Goal: Navigation & Orientation: Find specific page/section

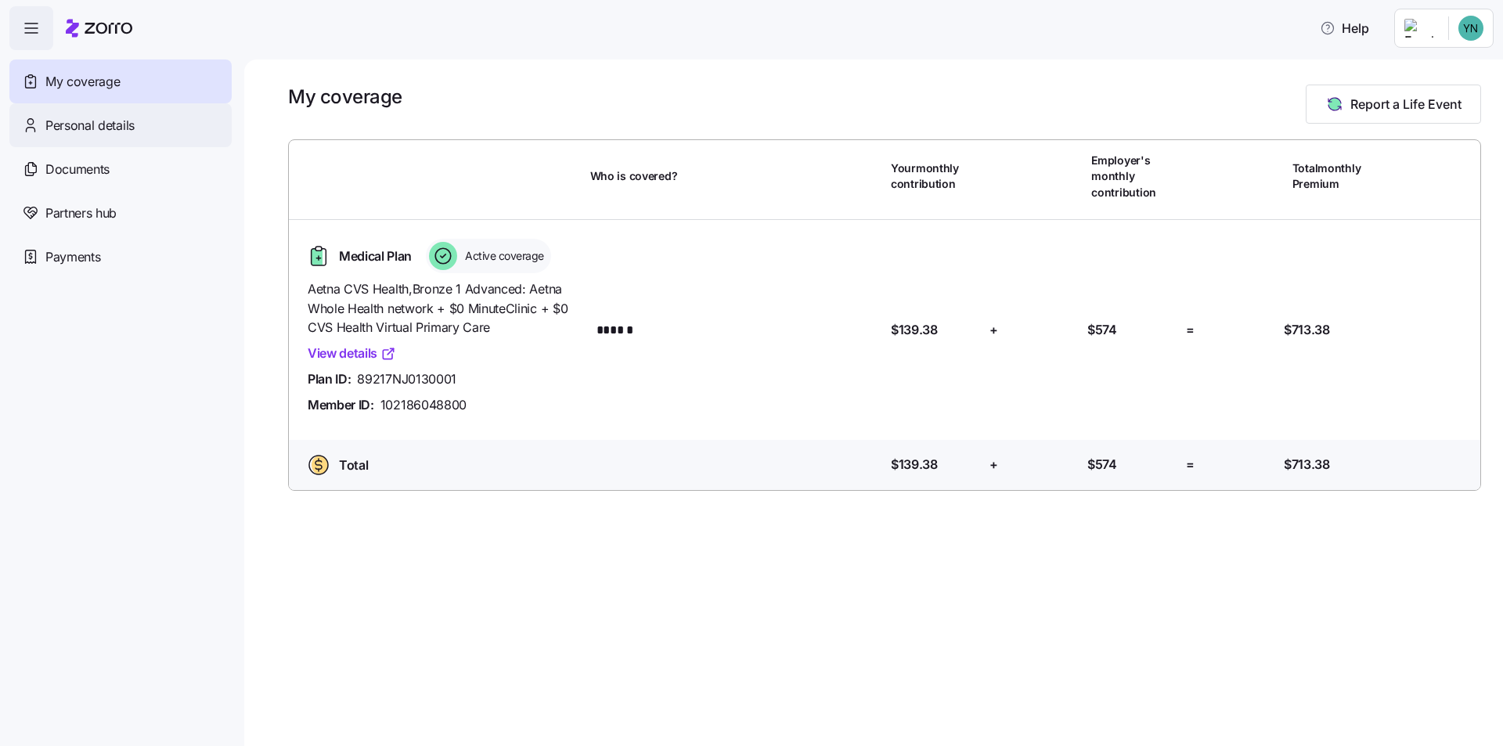
click at [85, 121] on span "Personal details" at bounding box center [89, 126] width 89 height 20
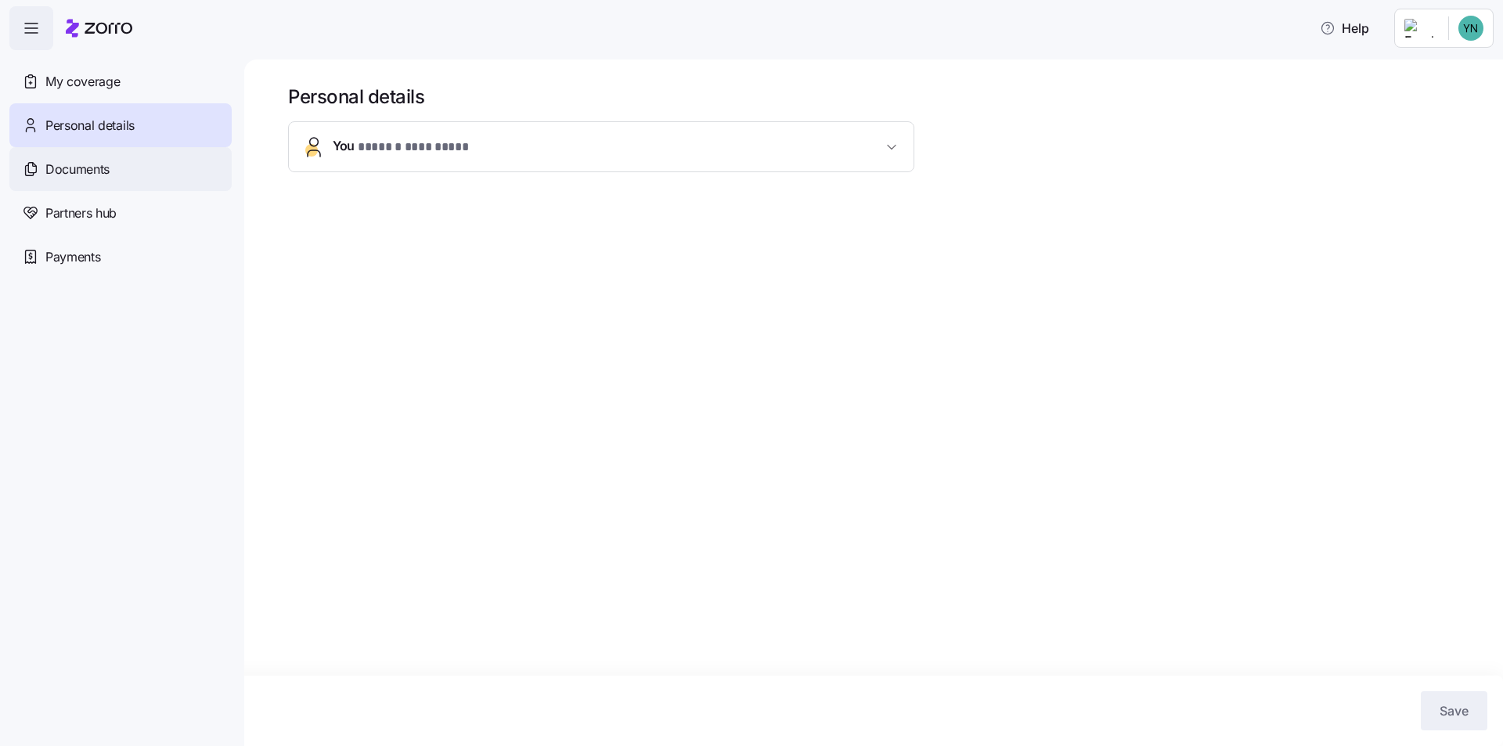
click at [69, 167] on span "Documents" at bounding box center [77, 170] width 64 height 20
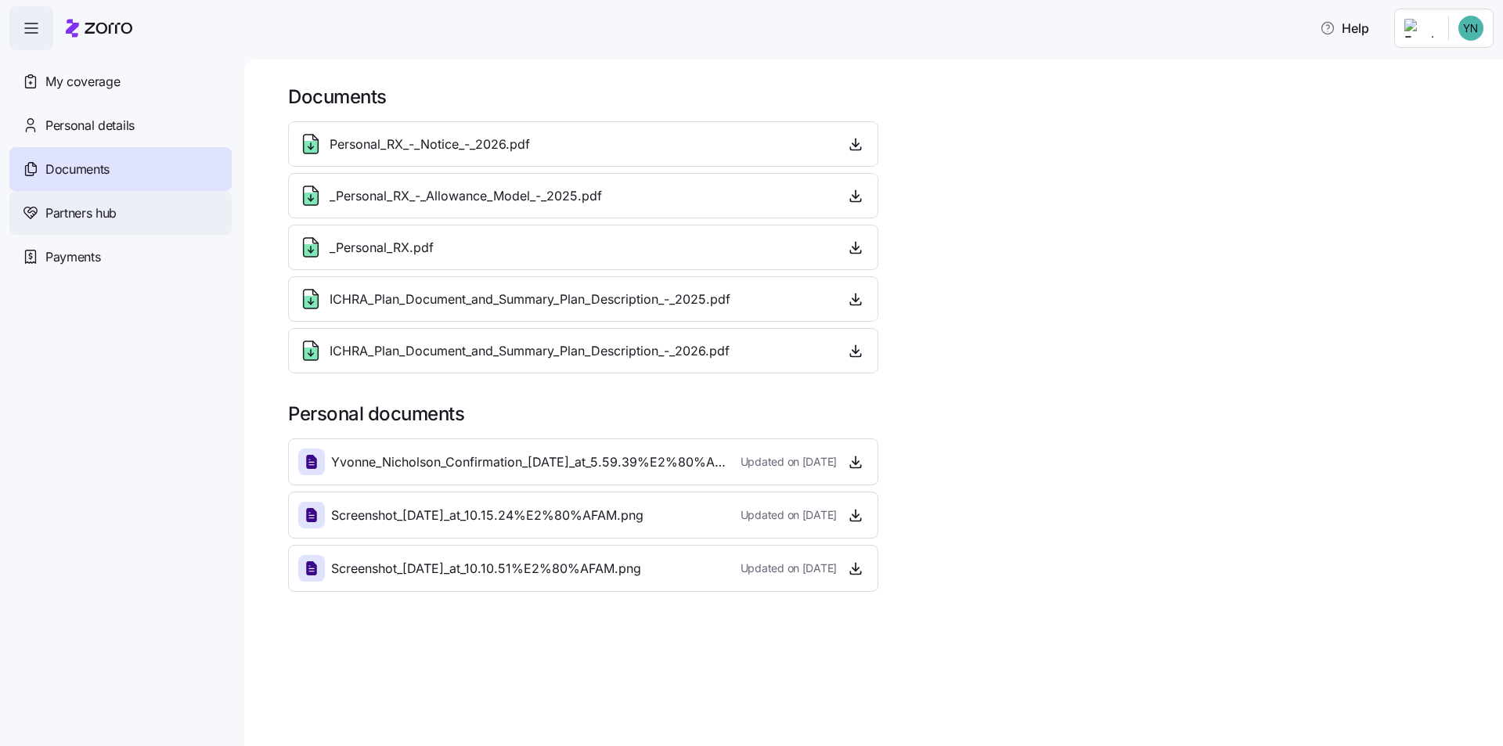
click at [78, 207] on span "Partners hub" at bounding box center [80, 214] width 71 height 20
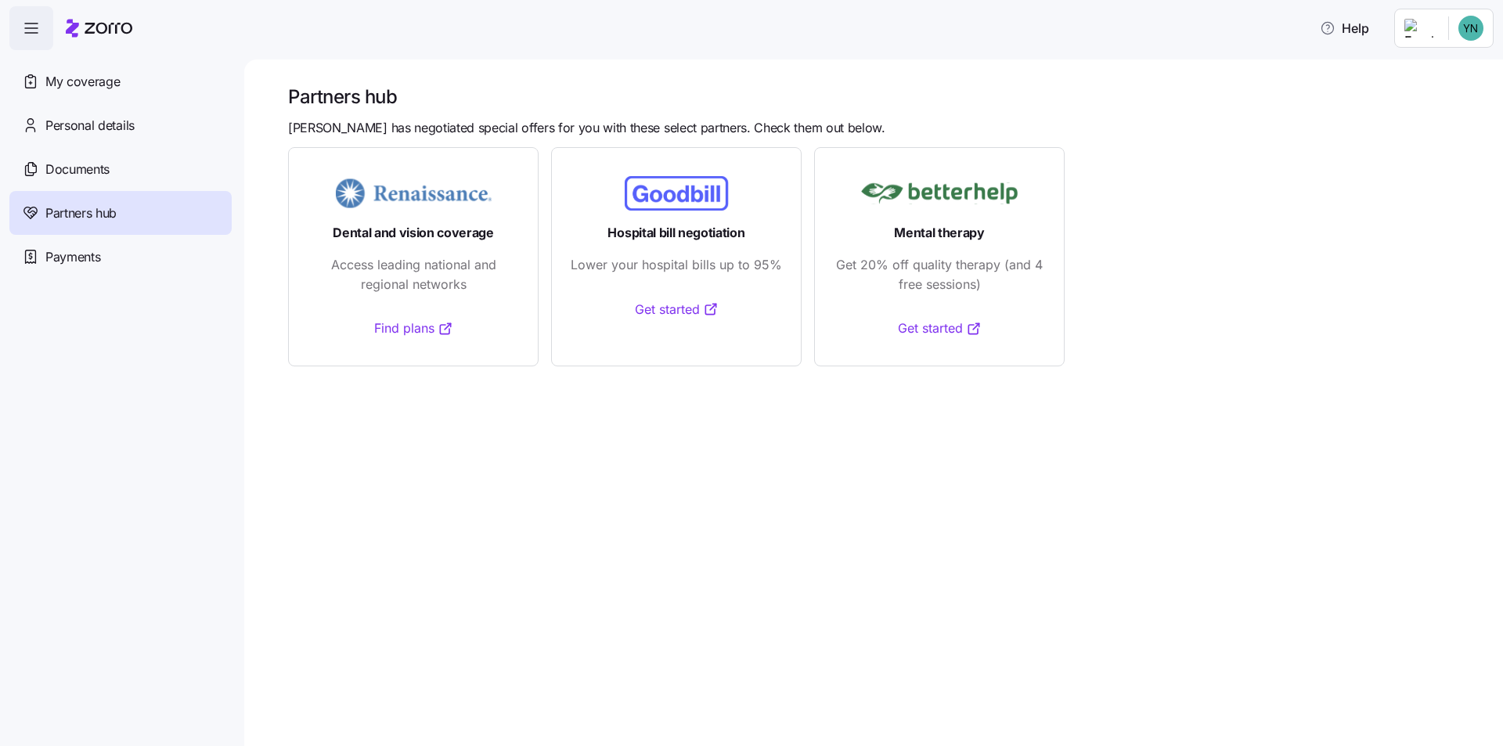
click at [398, 334] on link "Find plans" at bounding box center [413, 329] width 79 height 20
click at [71, 251] on span "Payments" at bounding box center [72, 257] width 55 height 20
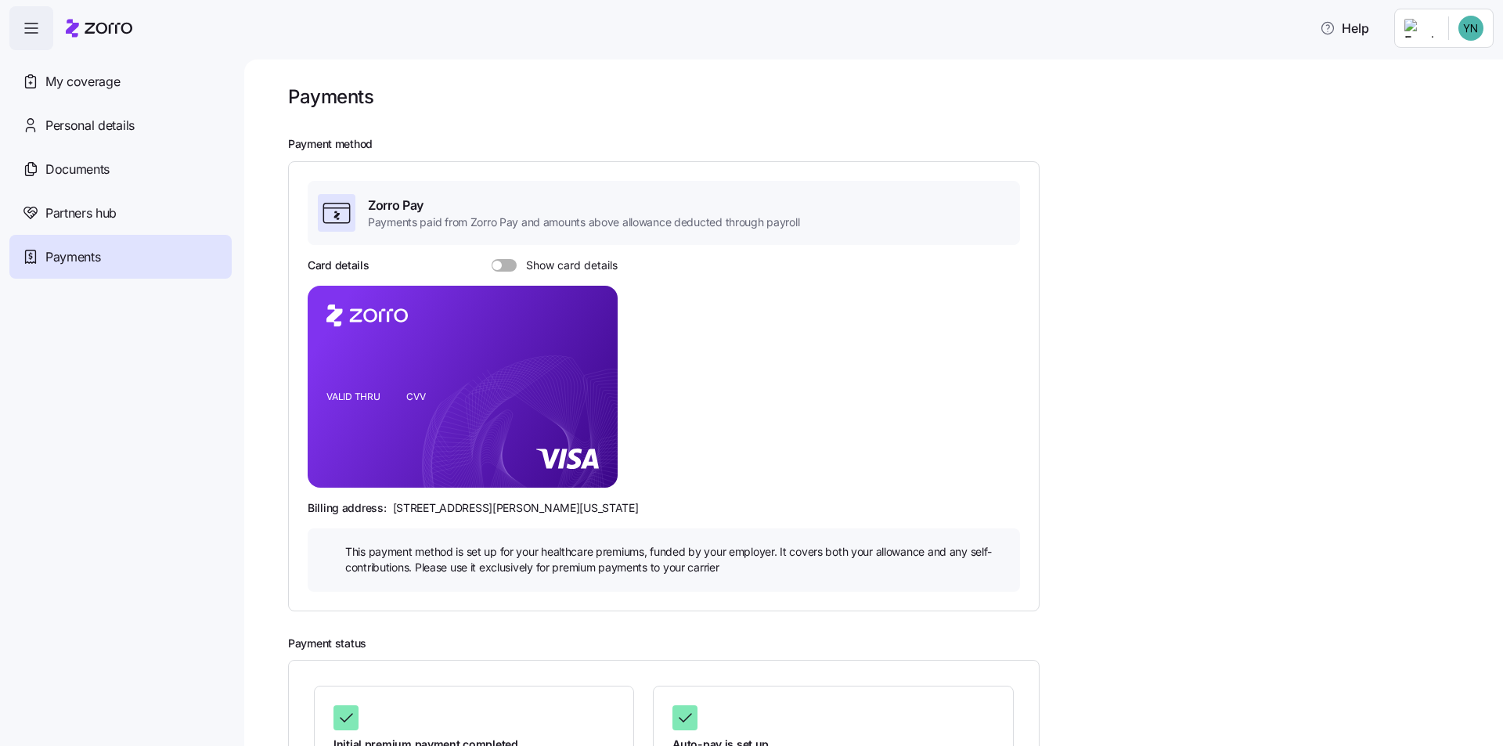
scroll to position [138, 0]
